Goal: Task Accomplishment & Management: Use online tool/utility

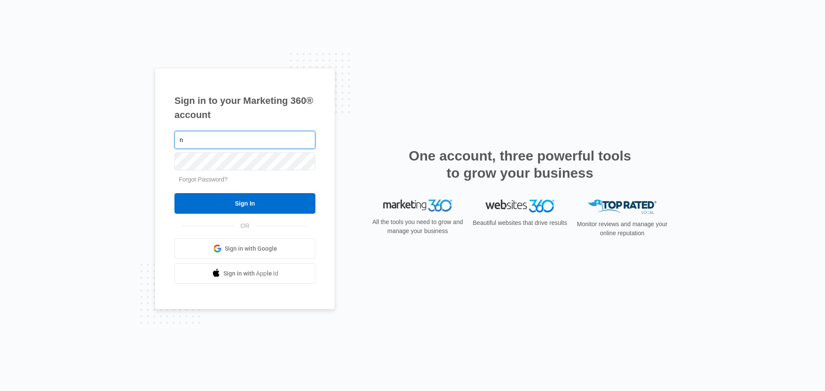
type input "[EMAIL_ADDRESS][DOMAIN_NAME]"
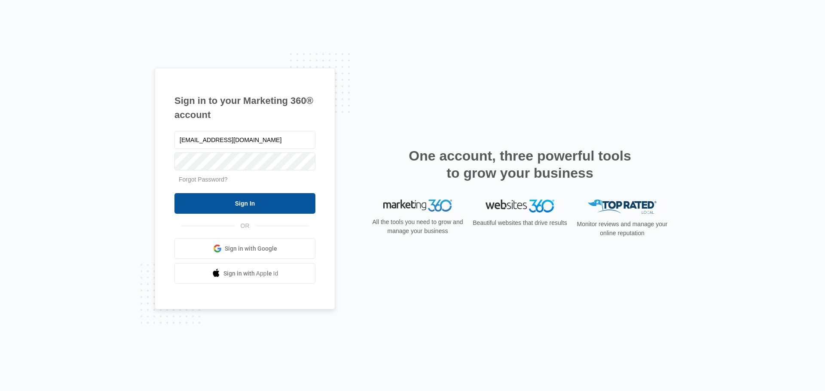
click at [264, 208] on input "Sign In" at bounding box center [244, 203] width 141 height 21
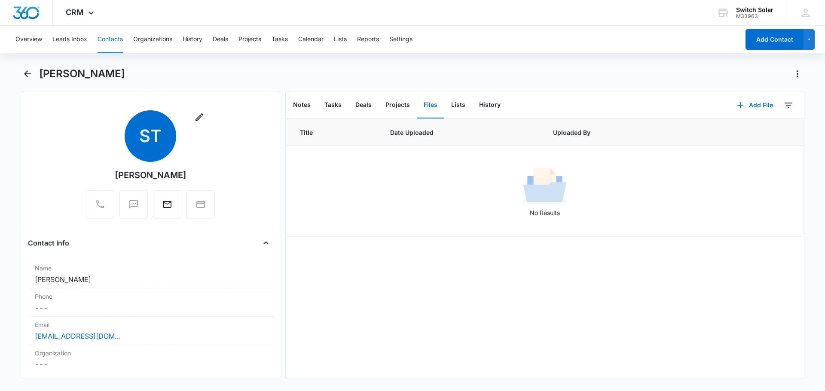
click at [108, 42] on button "Contacts" at bounding box center [110, 39] width 25 height 27
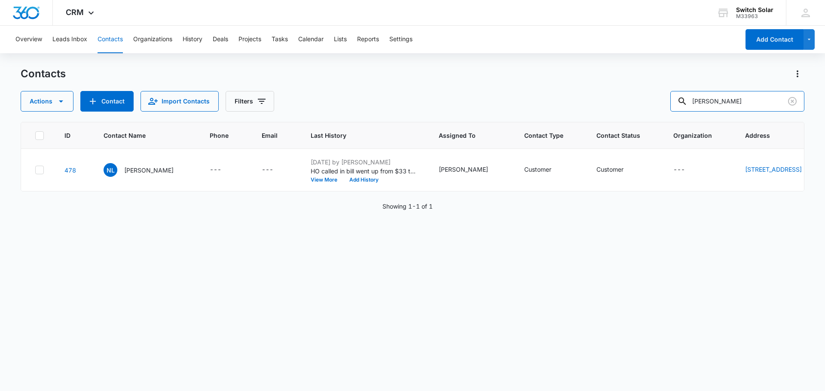
drag, startPoint x: 715, startPoint y: 101, endPoint x: 650, endPoint y: 101, distance: 65.3
click at [650, 101] on div "Actions Contact Import Contacts Filters [PERSON_NAME]" at bounding box center [413, 101] width 784 height 21
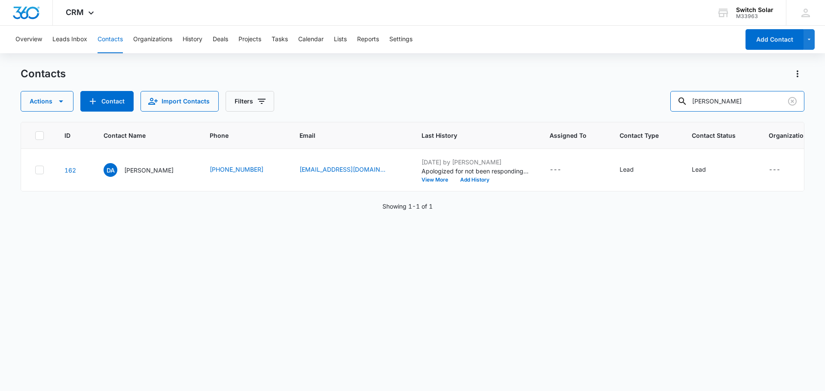
drag, startPoint x: 735, startPoint y: 99, endPoint x: 667, endPoint y: 101, distance: 67.9
click at [667, 101] on div "Actions Contact Import Contacts Filters [PERSON_NAME]" at bounding box center [413, 101] width 784 height 21
type input "[PERSON_NAME]"
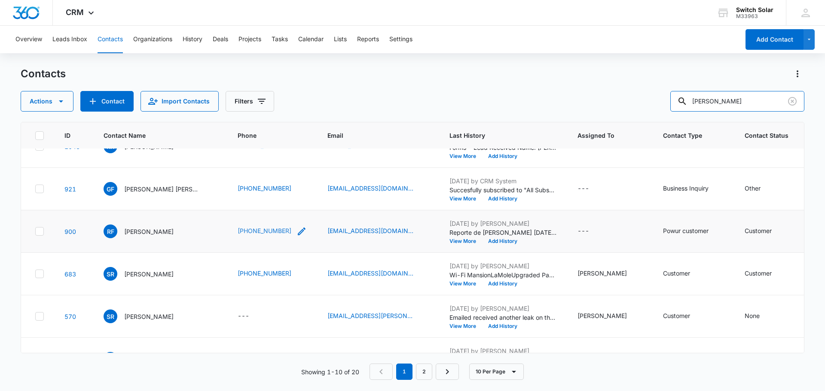
scroll to position [129, 0]
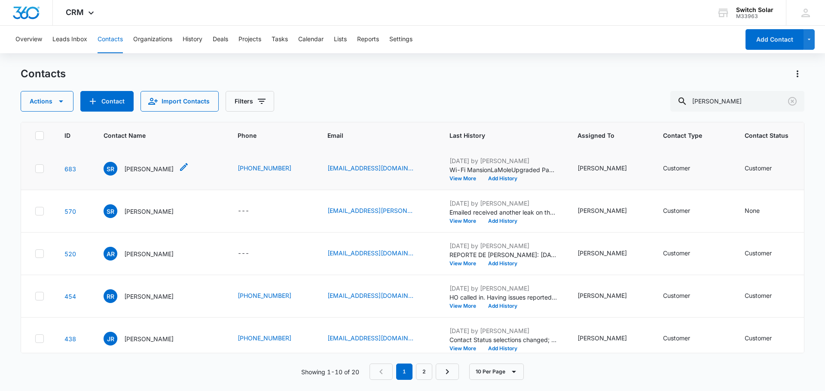
click at [161, 174] on p "[PERSON_NAME]" at bounding box center [148, 169] width 49 height 9
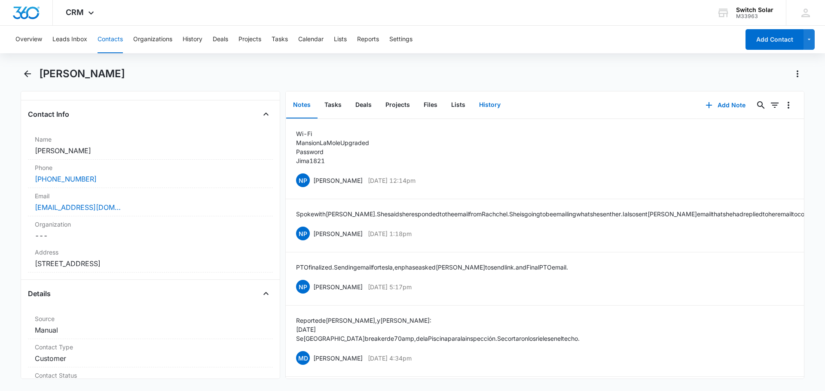
click at [485, 110] on button "History" at bounding box center [489, 105] width 35 height 27
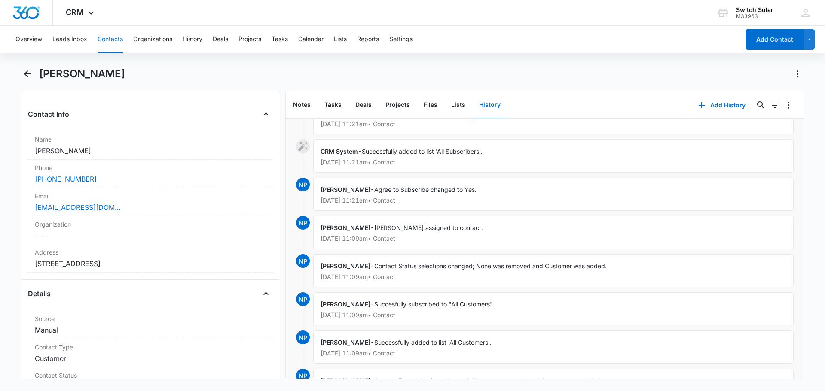
scroll to position [43, 0]
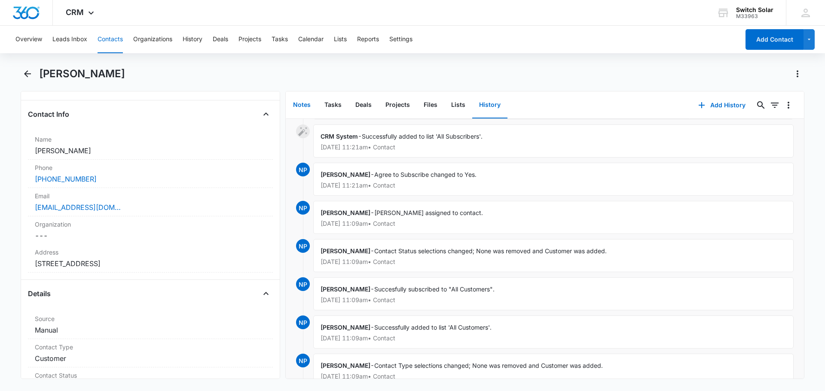
click at [308, 104] on button "Notes" at bounding box center [301, 105] width 31 height 27
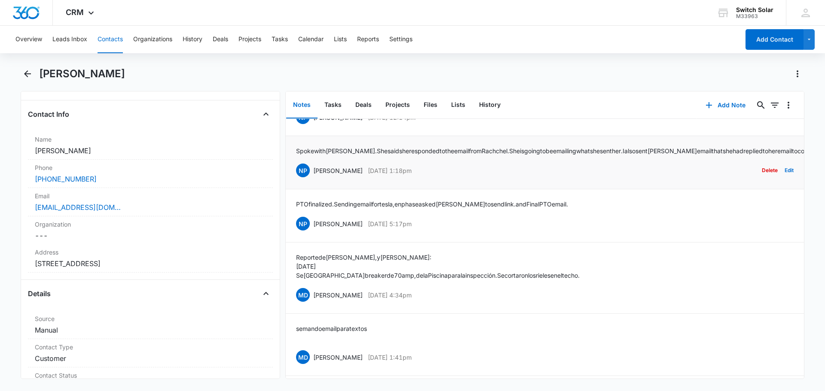
scroll to position [57, 0]
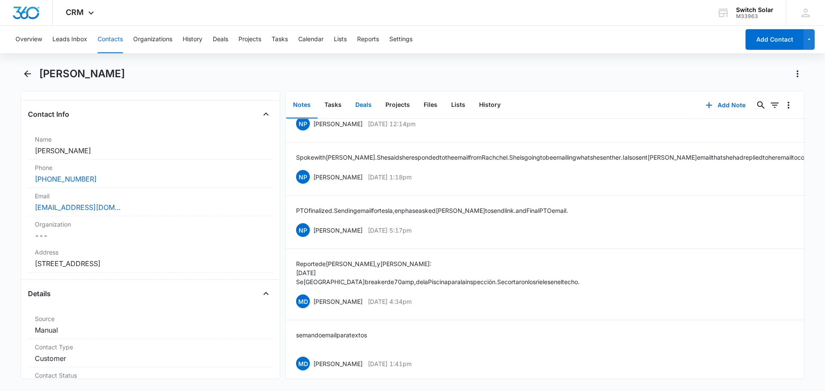
click at [373, 103] on button "Deals" at bounding box center [363, 105] width 30 height 27
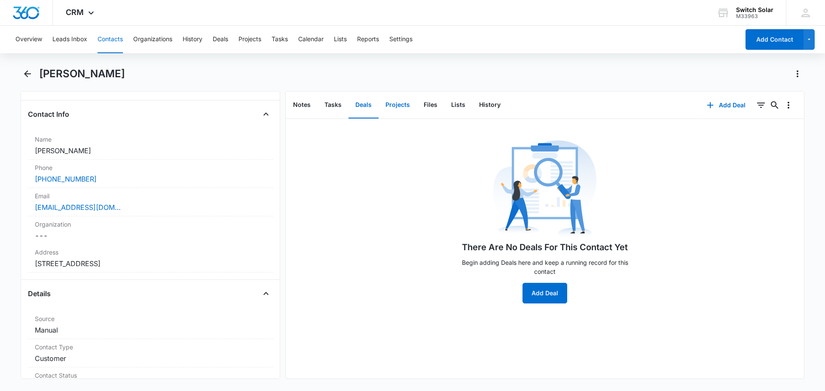
click at [399, 101] on button "Projects" at bounding box center [398, 105] width 38 height 27
click at [432, 105] on button "Files" at bounding box center [430, 105] width 27 height 27
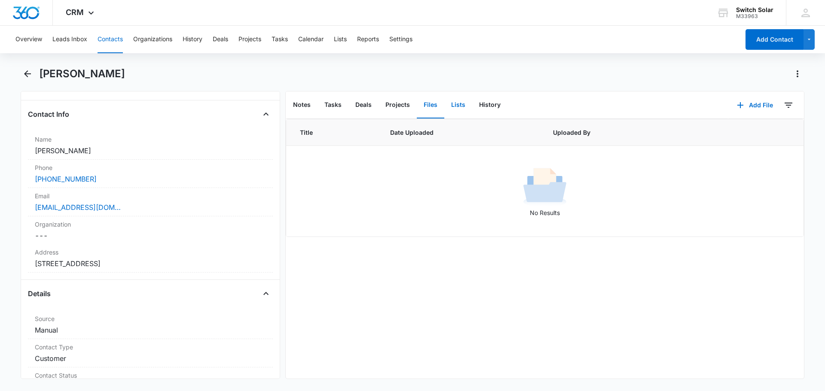
click at [457, 103] on button "Lists" at bounding box center [458, 105] width 28 height 27
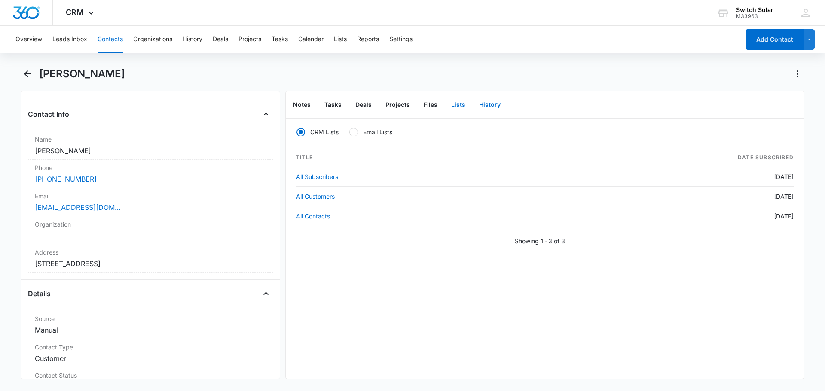
click at [496, 102] on button "History" at bounding box center [489, 105] width 35 height 27
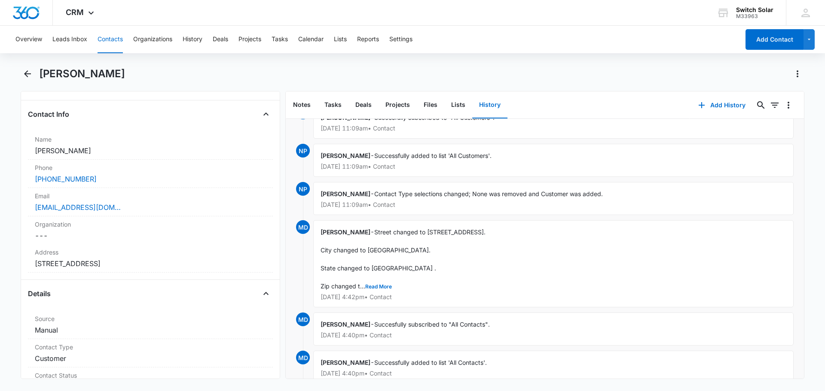
scroll to position [258, 0]
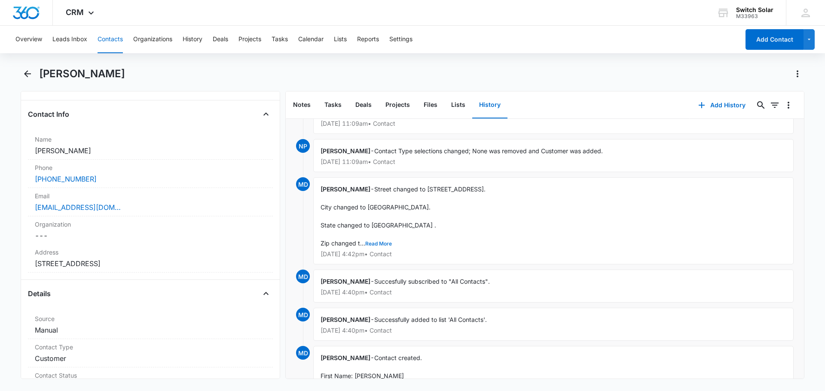
click at [383, 243] on button "Read More" at bounding box center [378, 243] width 27 height 5
click at [398, 243] on button "Show Less" at bounding box center [401, 243] width 31 height 5
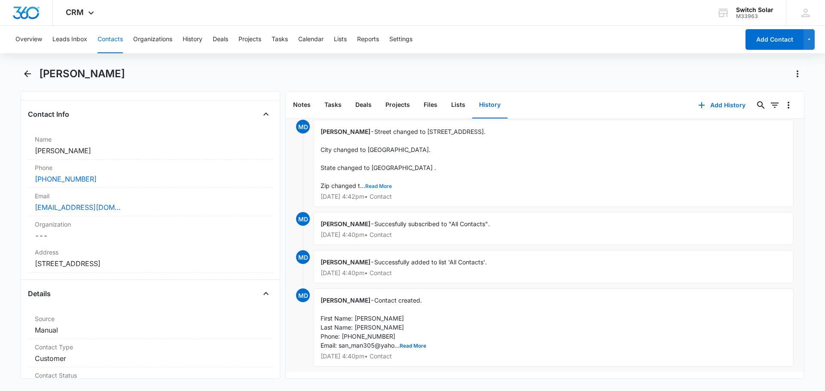
scroll to position [322, 0]
click at [422, 344] on button "Read More" at bounding box center [413, 346] width 27 height 5
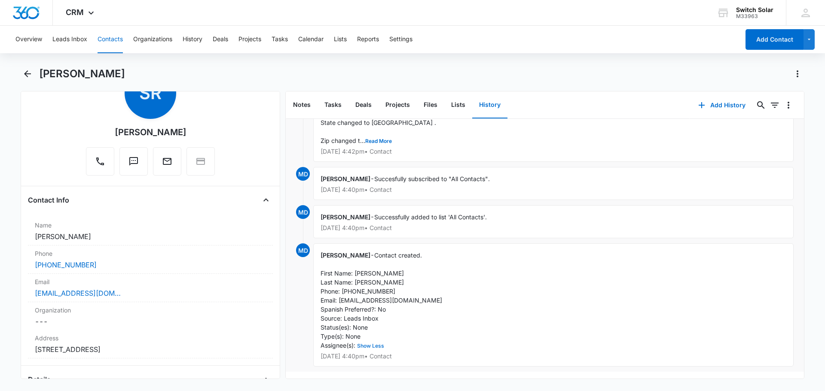
scroll to position [0, 0]
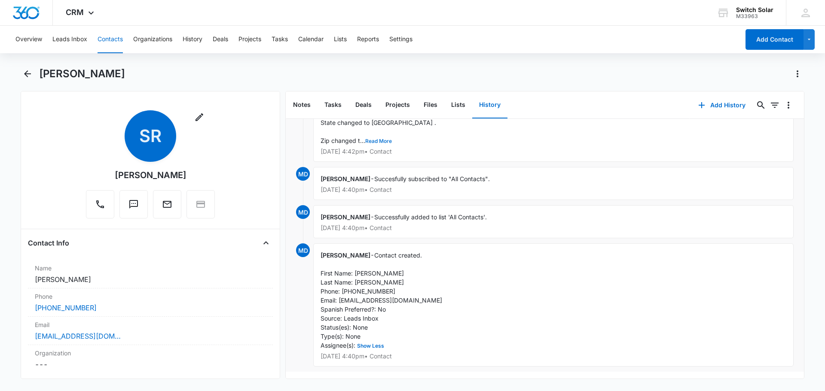
click at [379, 139] on button "Read More" at bounding box center [378, 141] width 27 height 5
click at [454, 106] on button "Lists" at bounding box center [458, 105] width 28 height 27
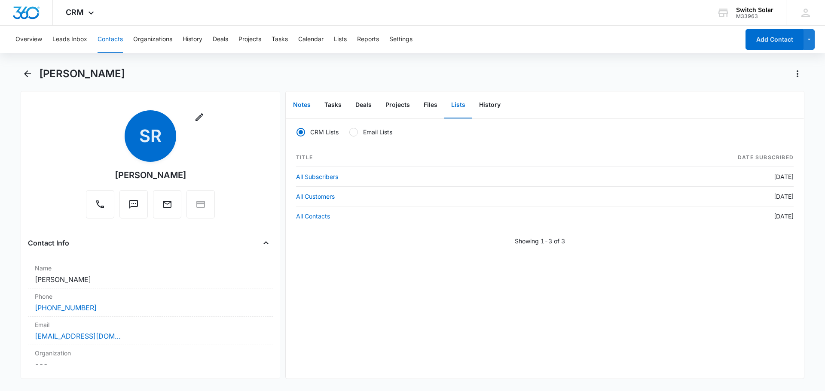
click at [302, 106] on button "Notes" at bounding box center [301, 105] width 31 height 27
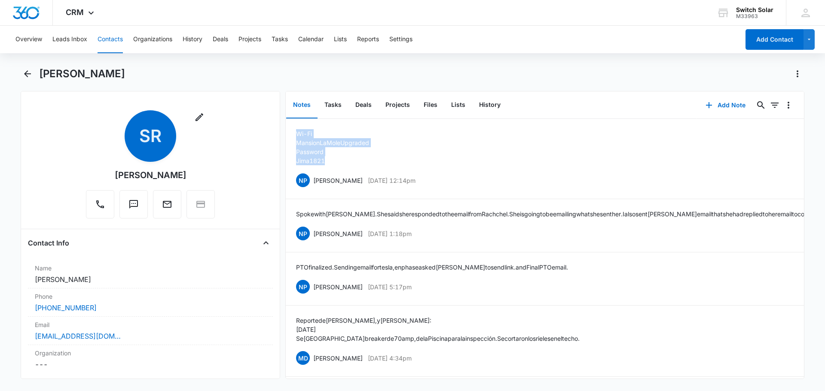
drag, startPoint x: 330, startPoint y: 163, endPoint x: 284, endPoint y: 131, distance: 55.3
click at [284, 131] on div "Remove SR [PERSON_NAME] Contact Info Name Cancel Save Changes [PERSON_NAME] Pho…" at bounding box center [413, 235] width 784 height 288
copy div "Wi-Fi MansionLaMoleUpgraded Password [SECURITY_DATA]"
